Goal: Transaction & Acquisition: Download file/media

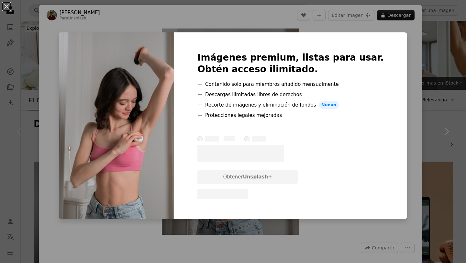
scroll to position [145, 0]
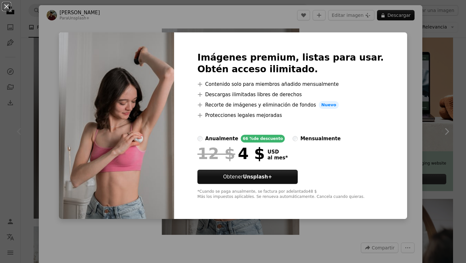
click at [398, 55] on div "An X shape Imágenes premium, listas para usar. Obtén acceso ilimitado. A plus s…" at bounding box center [233, 131] width 466 height 263
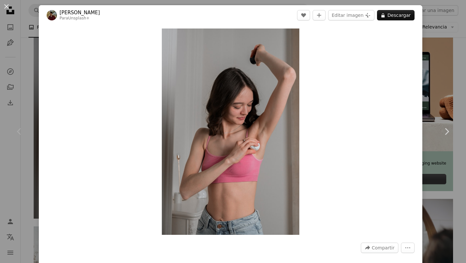
click at [13, 80] on div "An X shape Chevron left Chevron right [PERSON_NAME] Para Unsplash+ A heart A pl…" at bounding box center [233, 131] width 466 height 263
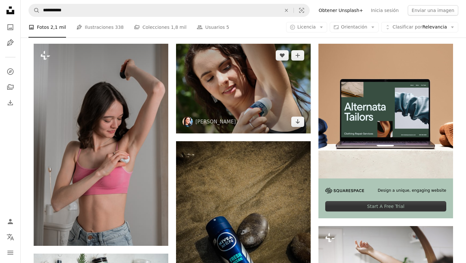
scroll to position [113, 0]
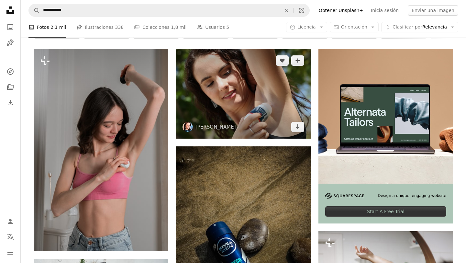
click at [256, 97] on img at bounding box center [243, 94] width 134 height 90
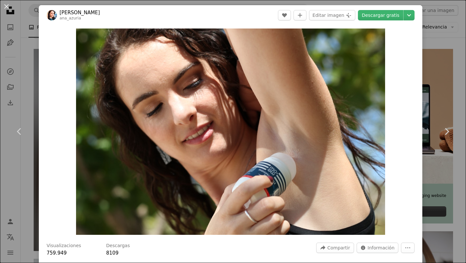
click at [445, 80] on div "An X shape Chevron left Chevron right [PERSON_NAME] ana_azuria A heart A plus s…" at bounding box center [233, 131] width 466 height 263
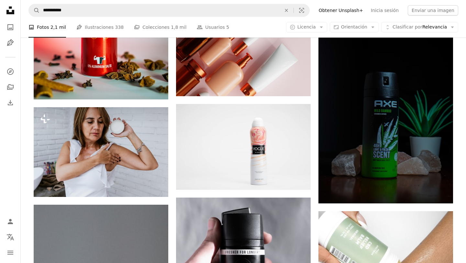
scroll to position [845, 0]
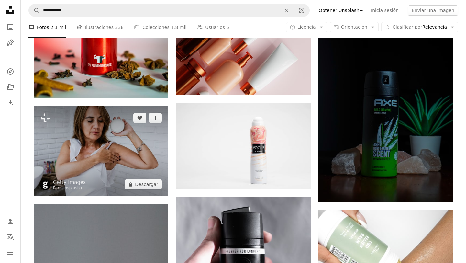
click at [104, 147] on img at bounding box center [101, 151] width 134 height 90
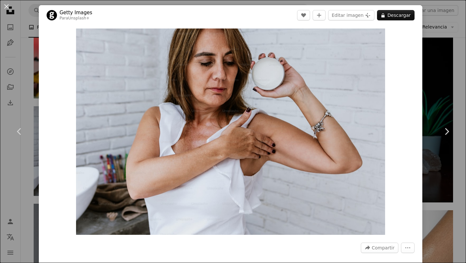
click at [440, 62] on div "An X shape Chevron left Chevron right Getty Images Para Unsplash+ A heart A plu…" at bounding box center [233, 131] width 466 height 263
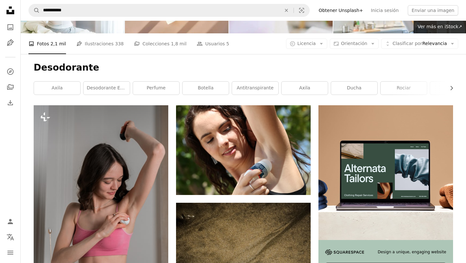
scroll to position [59, 0]
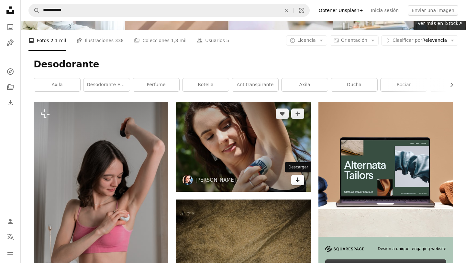
click at [296, 180] on icon "Descargar" at bounding box center [297, 179] width 4 height 5
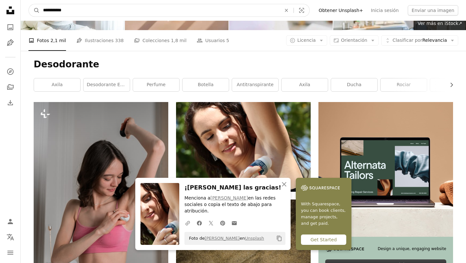
click at [156, 12] on input "**********" at bounding box center [159, 10] width 239 height 12
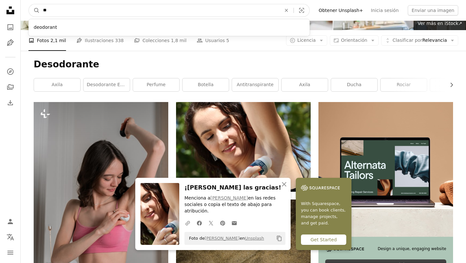
type input "*"
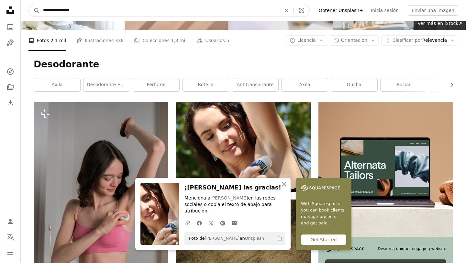
type input "**********"
click button "A magnifying glass" at bounding box center [34, 10] width 11 height 12
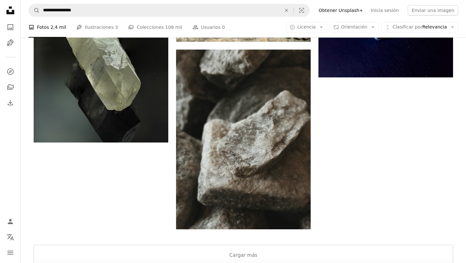
scroll to position [796, 0]
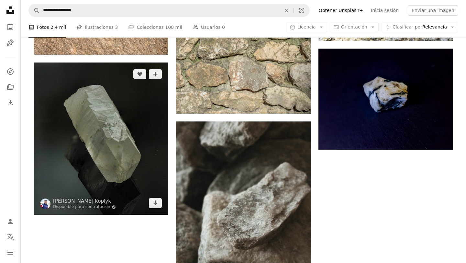
click at [116, 144] on img at bounding box center [101, 138] width 134 height 152
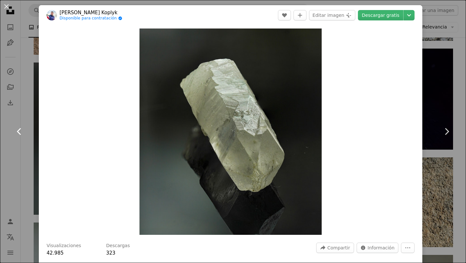
click at [10, 152] on link "Chevron left" at bounding box center [19, 131] width 39 height 62
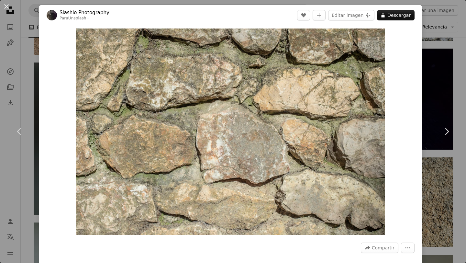
click at [465, 54] on div "An X shape Chevron left Chevron right Slashio Photography Para Unsplash+ A hear…" at bounding box center [233, 131] width 466 height 263
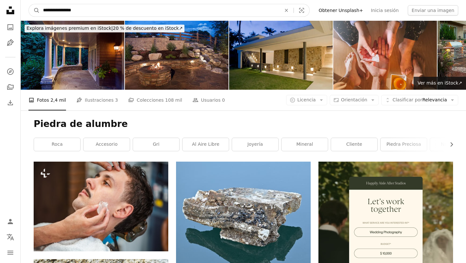
drag, startPoint x: 108, startPoint y: 10, endPoint x: 0, endPoint y: 7, distance: 108.3
type input "**********"
click at [29, 4] on button "A magnifying glass" at bounding box center [34, 10] width 11 height 12
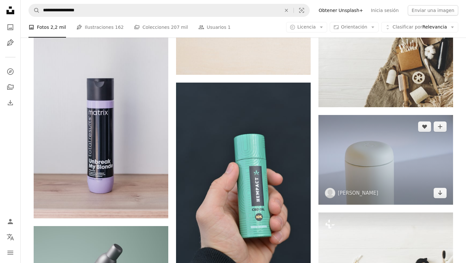
scroll to position [327, 0]
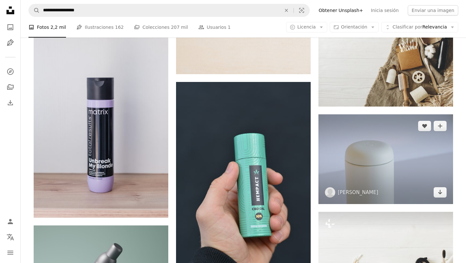
click at [372, 145] on img at bounding box center [385, 159] width 134 height 90
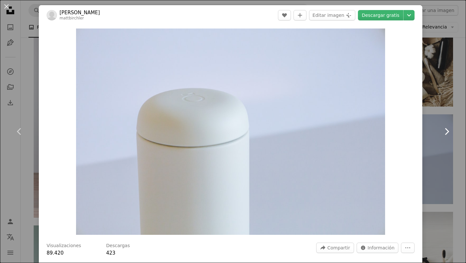
click at [447, 152] on link "Chevron right" at bounding box center [446, 131] width 39 height 62
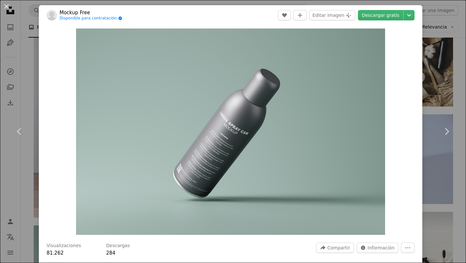
click at [448, 43] on div "An X shape Chevron left Chevron right Mockup Free Disponible para contratación …" at bounding box center [233, 131] width 466 height 263
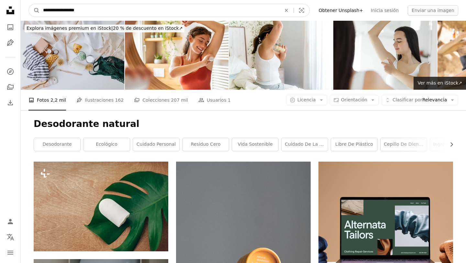
click at [90, 9] on input "**********" at bounding box center [159, 10] width 239 height 12
type input "*"
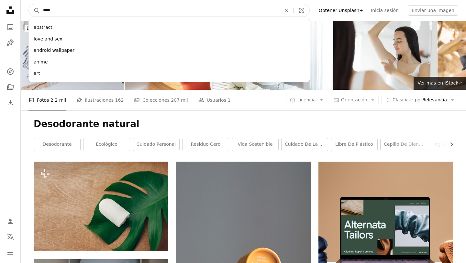
type input "*****"
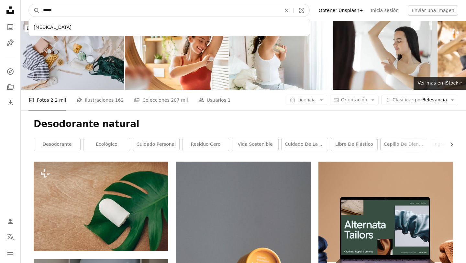
click button "A magnifying glass" at bounding box center [34, 10] width 11 height 12
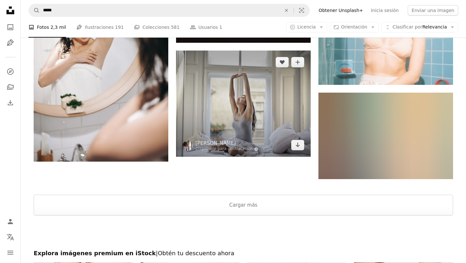
scroll to position [1086, 0]
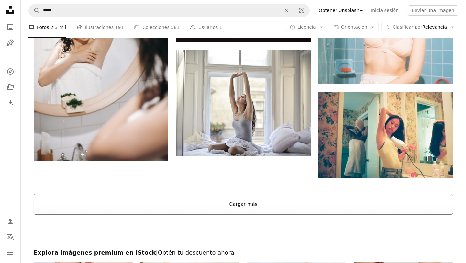
click at [256, 203] on button "Cargar más" at bounding box center [243, 204] width 419 height 21
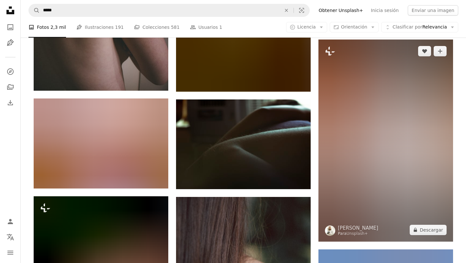
scroll to position [8782, 0]
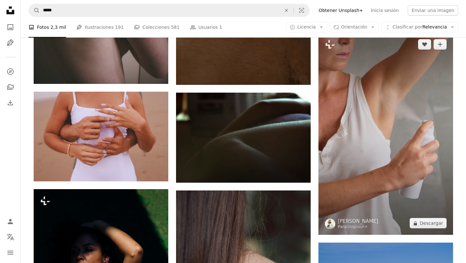
click at [382, 126] on img at bounding box center [385, 134] width 134 height 202
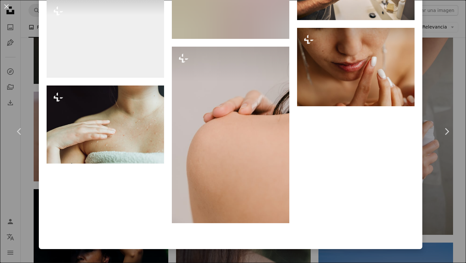
scroll to position [3815, 0]
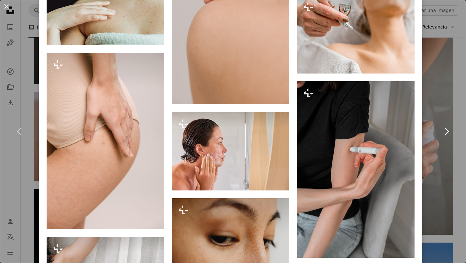
click at [440, 152] on link "Chevron right" at bounding box center [446, 131] width 39 height 62
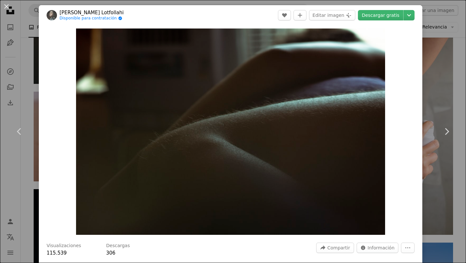
click at [8, 74] on div "An X shape Chevron left Chevron right [PERSON_NAME] Lotfollahi Disponible para …" at bounding box center [233, 131] width 466 height 263
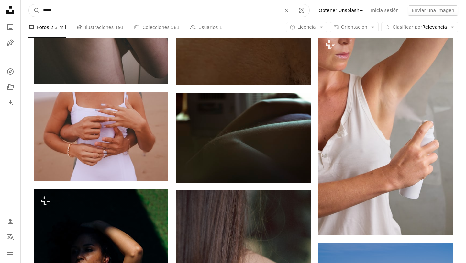
click at [84, 11] on input "*****" at bounding box center [159, 10] width 239 height 12
type input "**********"
click at [29, 4] on button "A magnifying glass" at bounding box center [34, 10] width 11 height 12
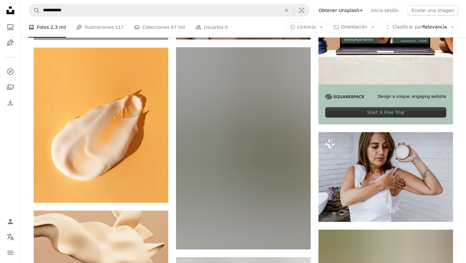
scroll to position [216, 0]
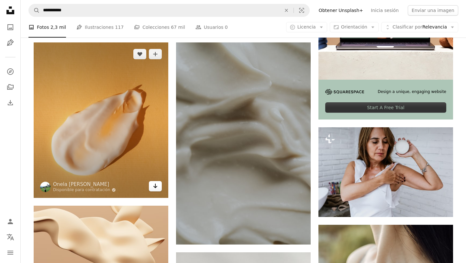
click at [156, 185] on icon "Arrow pointing down" at bounding box center [155, 186] width 5 height 8
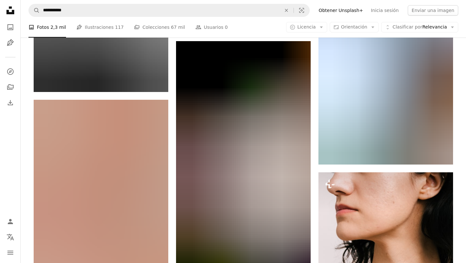
scroll to position [6802, 0]
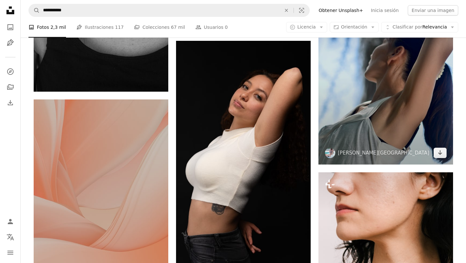
click at [415, 71] on img at bounding box center [385, 62] width 134 height 203
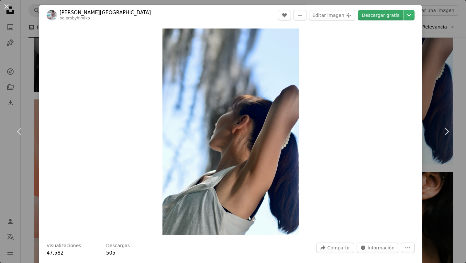
click at [386, 17] on link "Descargar gratis" at bounding box center [380, 15] width 45 height 10
